Goal: Task Accomplishment & Management: Use online tool/utility

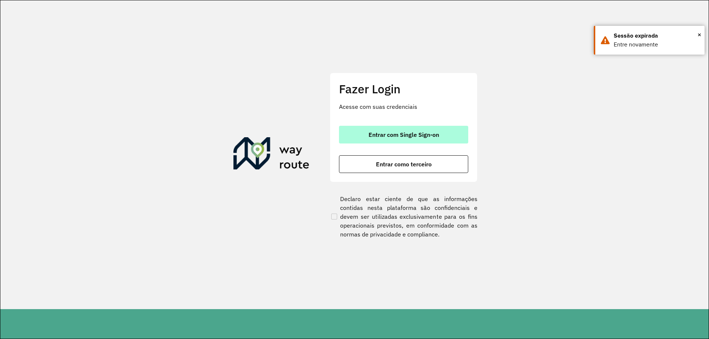
click at [403, 130] on button "Entrar com Single Sign-on" at bounding box center [403, 135] width 129 height 18
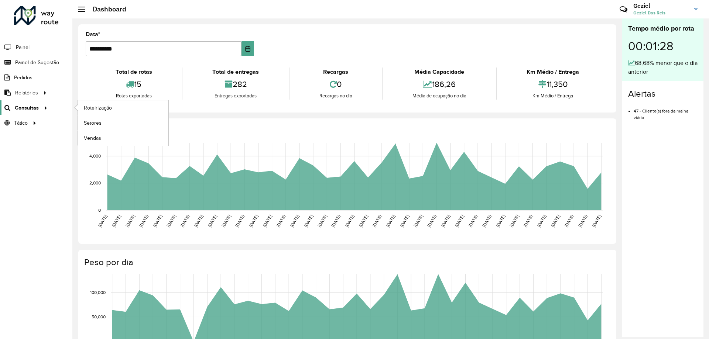
click at [23, 109] on span "Consultas" at bounding box center [27, 108] width 24 height 8
click at [109, 106] on span "Roteirização" at bounding box center [99, 108] width 30 height 8
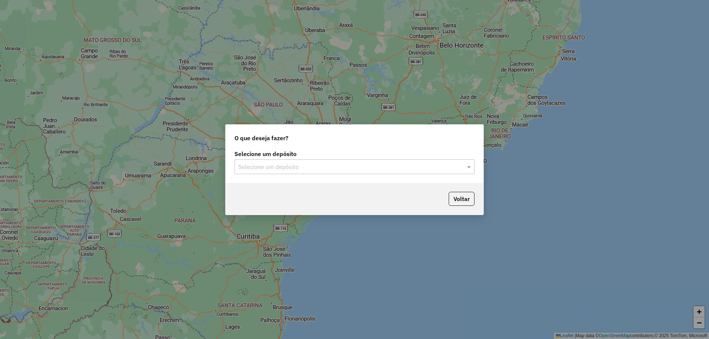
click at [343, 171] on input "text" at bounding box center [347, 167] width 218 height 9
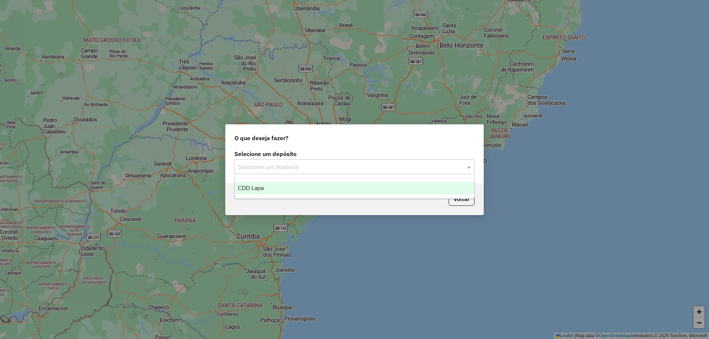
click at [291, 192] on div "CDD Lapa" at bounding box center [354, 188] width 239 height 13
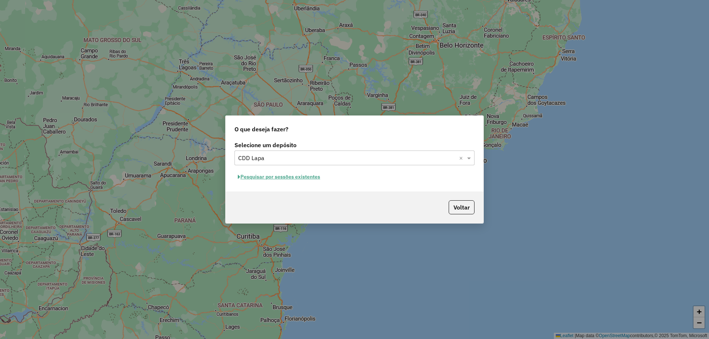
click at [307, 173] on button "Pesquisar por sessões existentes" at bounding box center [279, 176] width 89 height 11
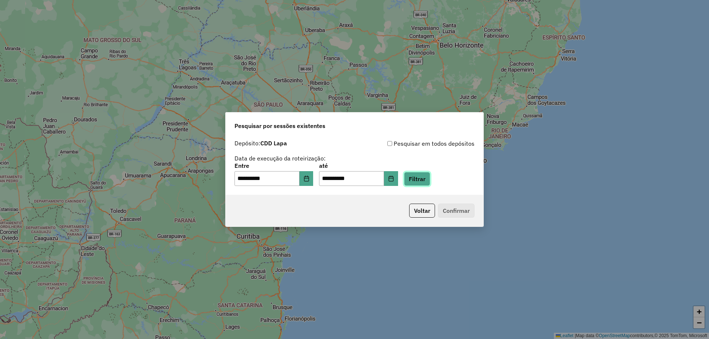
click at [422, 181] on button "Filtrar" at bounding box center [417, 179] width 26 height 14
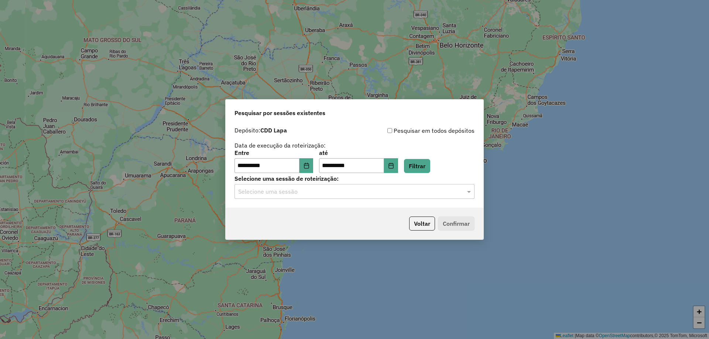
click at [377, 193] on input "text" at bounding box center [347, 192] width 218 height 9
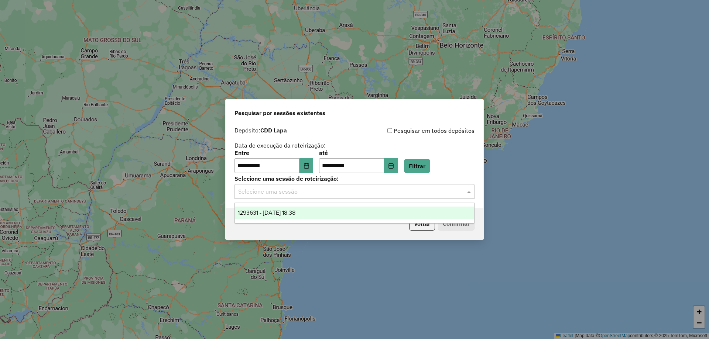
click at [285, 213] on span "1293631 - 13/10/2025 18:38" at bounding box center [267, 213] width 58 height 6
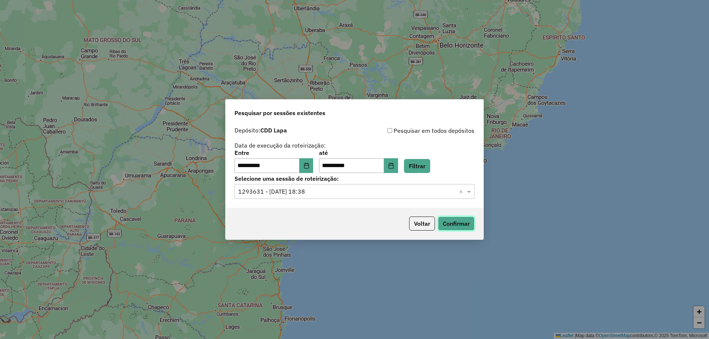
click at [456, 222] on button "Confirmar" at bounding box center [456, 224] width 37 height 14
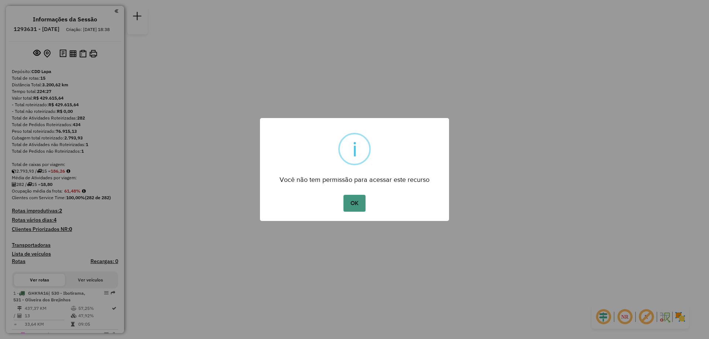
click at [362, 200] on button "OK" at bounding box center [354, 203] width 22 height 17
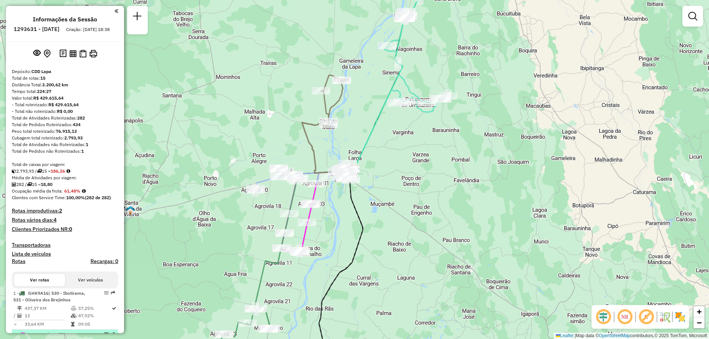
scroll to position [185, 0]
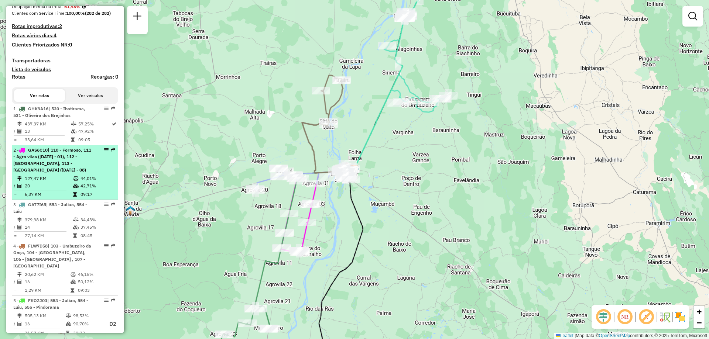
select select "**********"
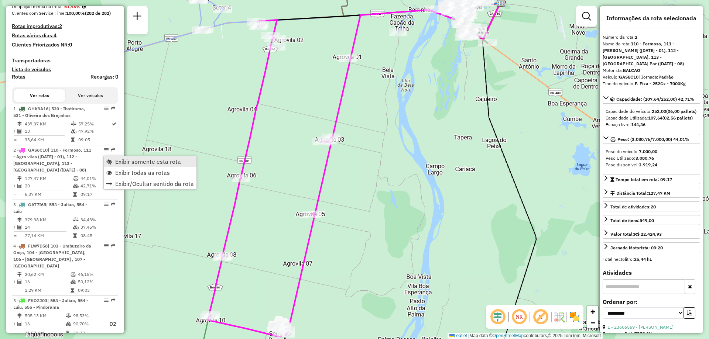
click at [123, 164] on span "Exibir somente esta rota" at bounding box center [148, 162] width 66 height 6
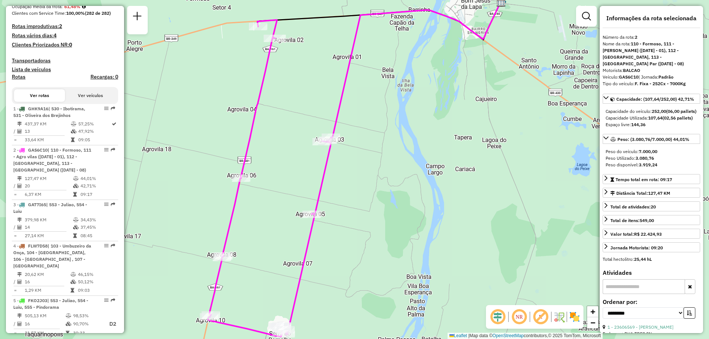
click at [522, 317] on em at bounding box center [519, 317] width 18 height 18
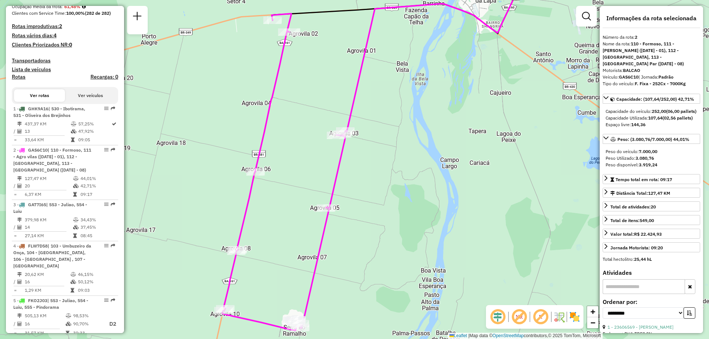
drag, startPoint x: 415, startPoint y: 233, endPoint x: 428, endPoint y: 243, distance: 16.3
click at [428, 243] on div "Janela de atendimento Grade de atendimento Capacidade Transportadoras Veículos …" at bounding box center [354, 169] width 709 height 339
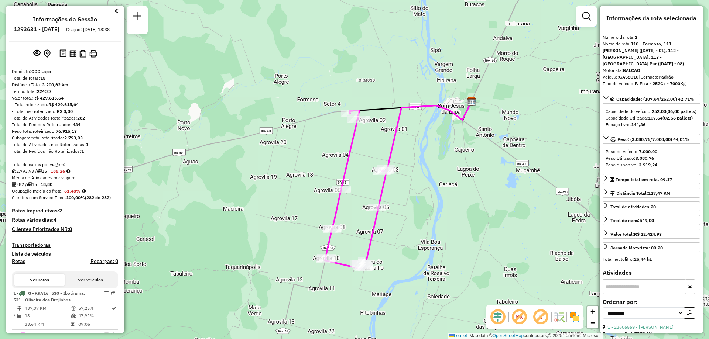
select select "**********"
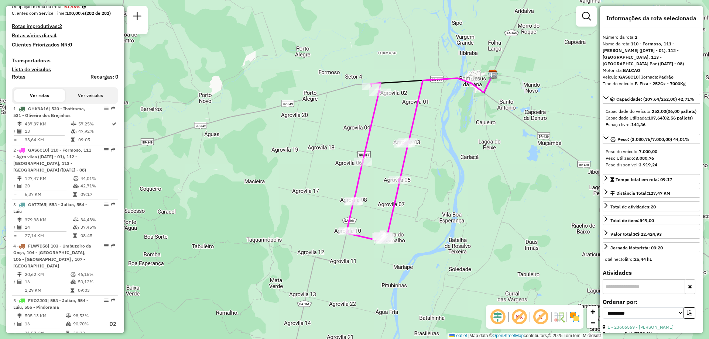
drag, startPoint x: 332, startPoint y: 212, endPoint x: 298, endPoint y: 188, distance: 41.2
click at [298, 188] on div "Janela de atendimento Grade de atendimento Capacidade Transportadoras Veículos …" at bounding box center [354, 169] width 709 height 339
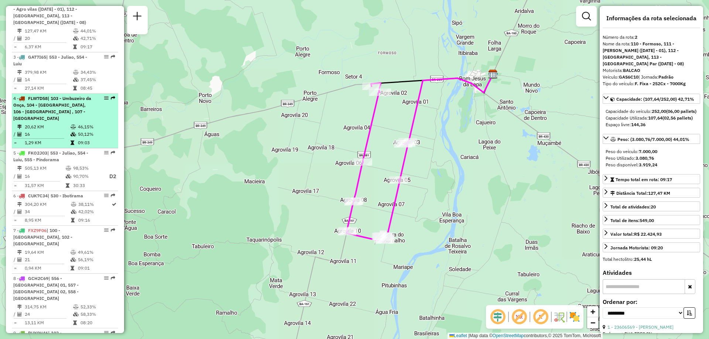
scroll to position [295, 0]
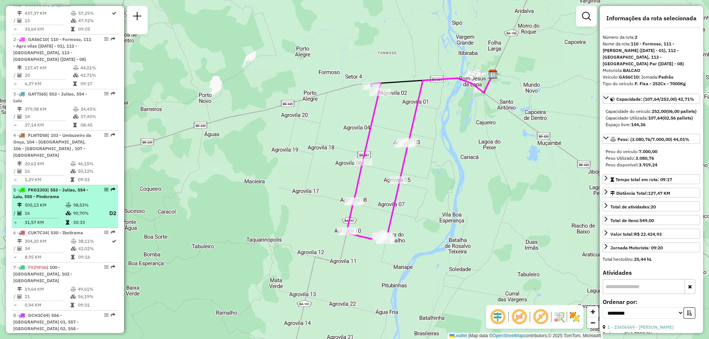
click at [52, 199] on span "| 553 - Juliao, 554 - Luiu, 555 - Pindorama" at bounding box center [50, 193] width 75 height 12
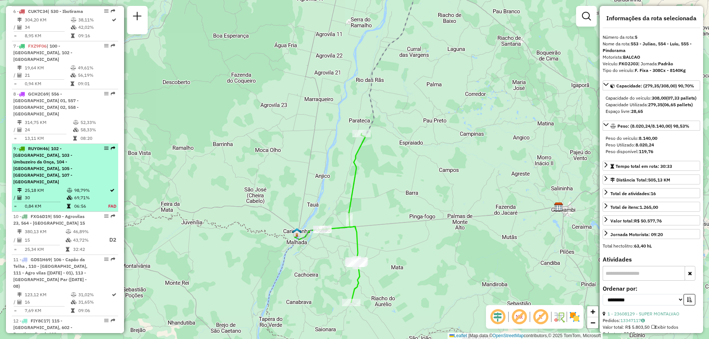
scroll to position [554, 0]
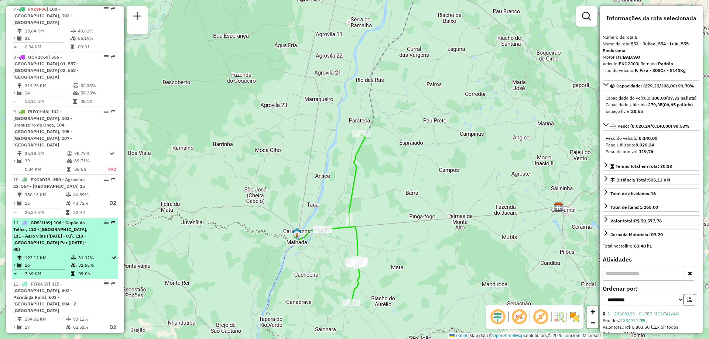
click at [71, 220] on span "| 106 - Capão da Telha , 110 - [GEOGRAPHIC_DATA], 111 - Agro vilas ([DATE] - 01…" at bounding box center [50, 236] width 74 height 32
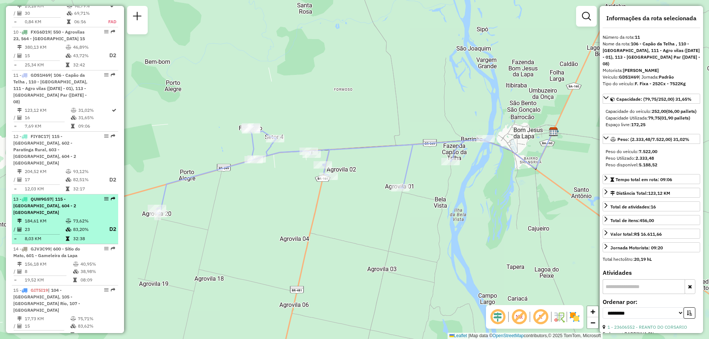
scroll to position [739, 0]
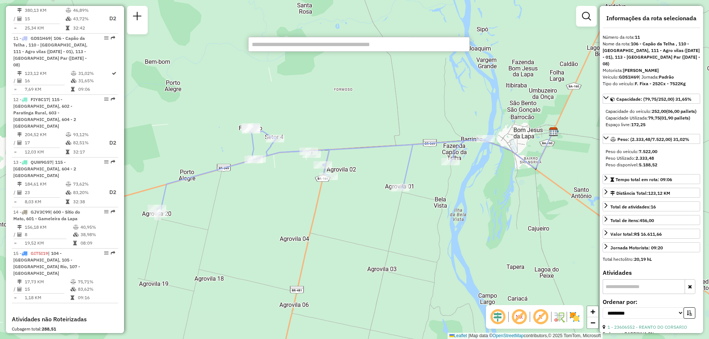
paste input "*******"
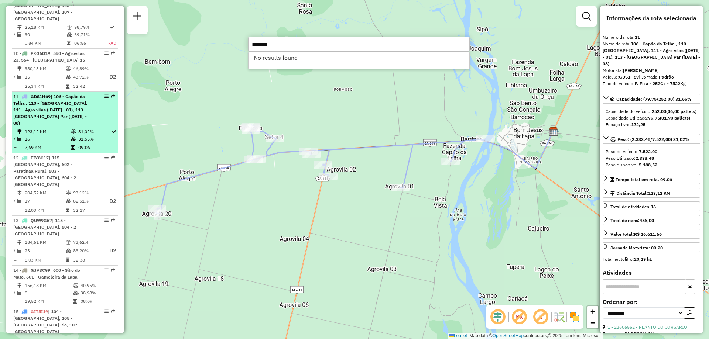
scroll to position [643, 0]
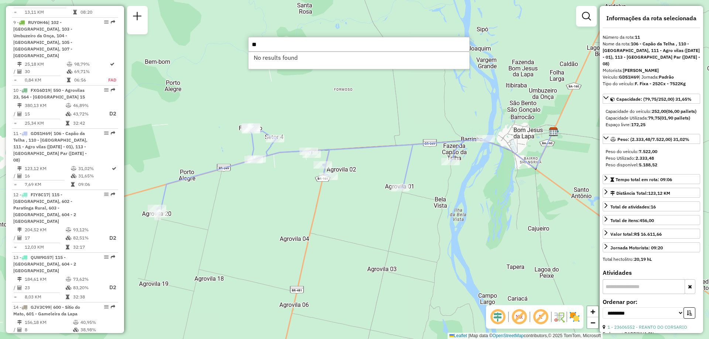
type input "*"
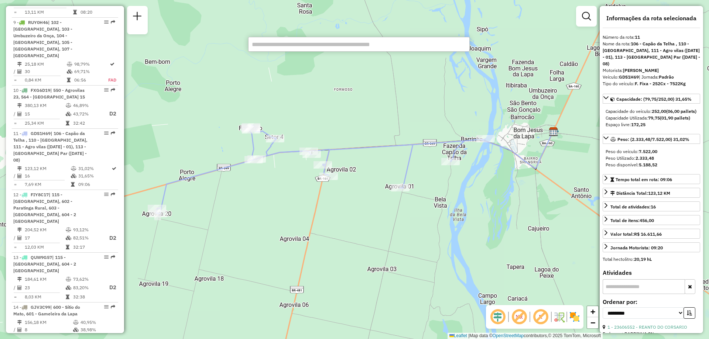
scroll to position [717, 0]
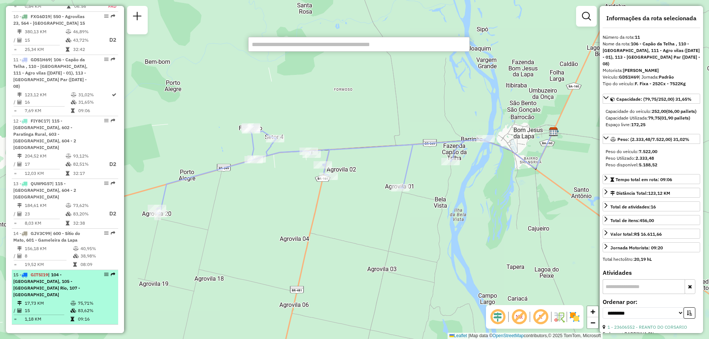
drag, startPoint x: 43, startPoint y: 238, endPoint x: 76, endPoint y: 247, distance: 33.7
click at [43, 272] on div "15 - GIT5I19 | 104 - [GEOGRAPHIC_DATA], 105 - [GEOGRAPHIC_DATA], 107 - [GEOGRAP…" at bounding box center [52, 285] width 78 height 27
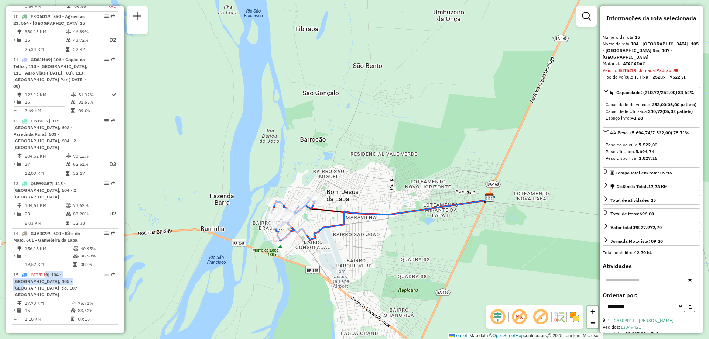
drag, startPoint x: 336, startPoint y: 222, endPoint x: 355, endPoint y: 247, distance: 31.8
click at [355, 247] on div "Janela de atendimento Grade de atendimento Capacidade Transportadoras Veículos …" at bounding box center [354, 169] width 709 height 339
click at [536, 158] on div "Janela de atendimento Grade de atendimento Capacidade Transportadoras Veículos …" at bounding box center [354, 169] width 709 height 339
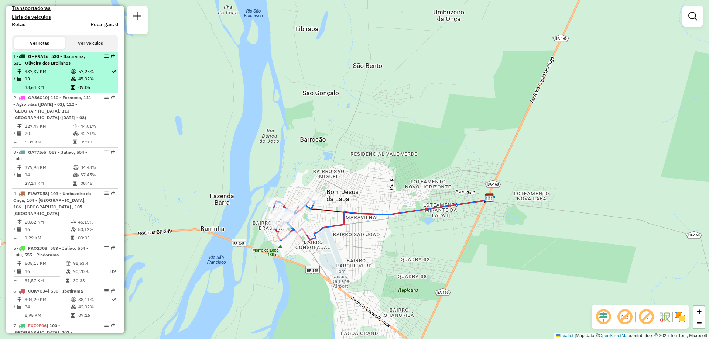
scroll to position [200, 0]
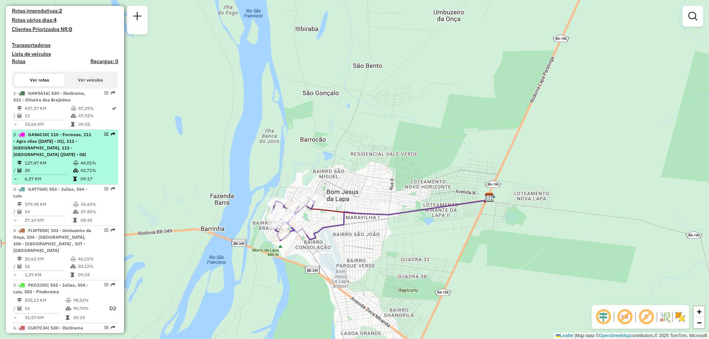
drag, startPoint x: 61, startPoint y: 143, endPoint x: 147, endPoint y: 147, distance: 86.1
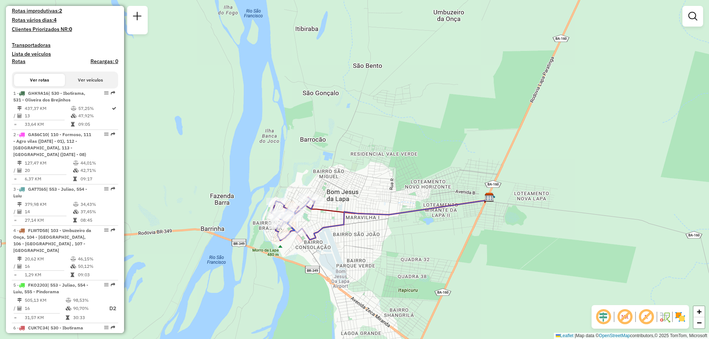
click at [61, 143] on span "| 110 - Formoso, 111 - Agro vilas ([DATE] - 01), 112 - [GEOGRAPHIC_DATA], 113 -…" at bounding box center [52, 144] width 78 height 25
select select "**********"
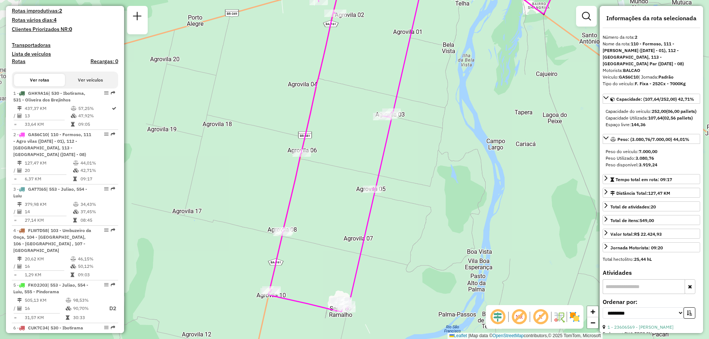
drag, startPoint x: 364, startPoint y: 211, endPoint x: 420, endPoint y: 202, distance: 56.8
click at [420, 202] on div "Janela de atendimento Grade de atendimento Capacidade Transportadoras Veículos …" at bounding box center [354, 169] width 709 height 339
